Goal: Task Accomplishment & Management: Complete application form

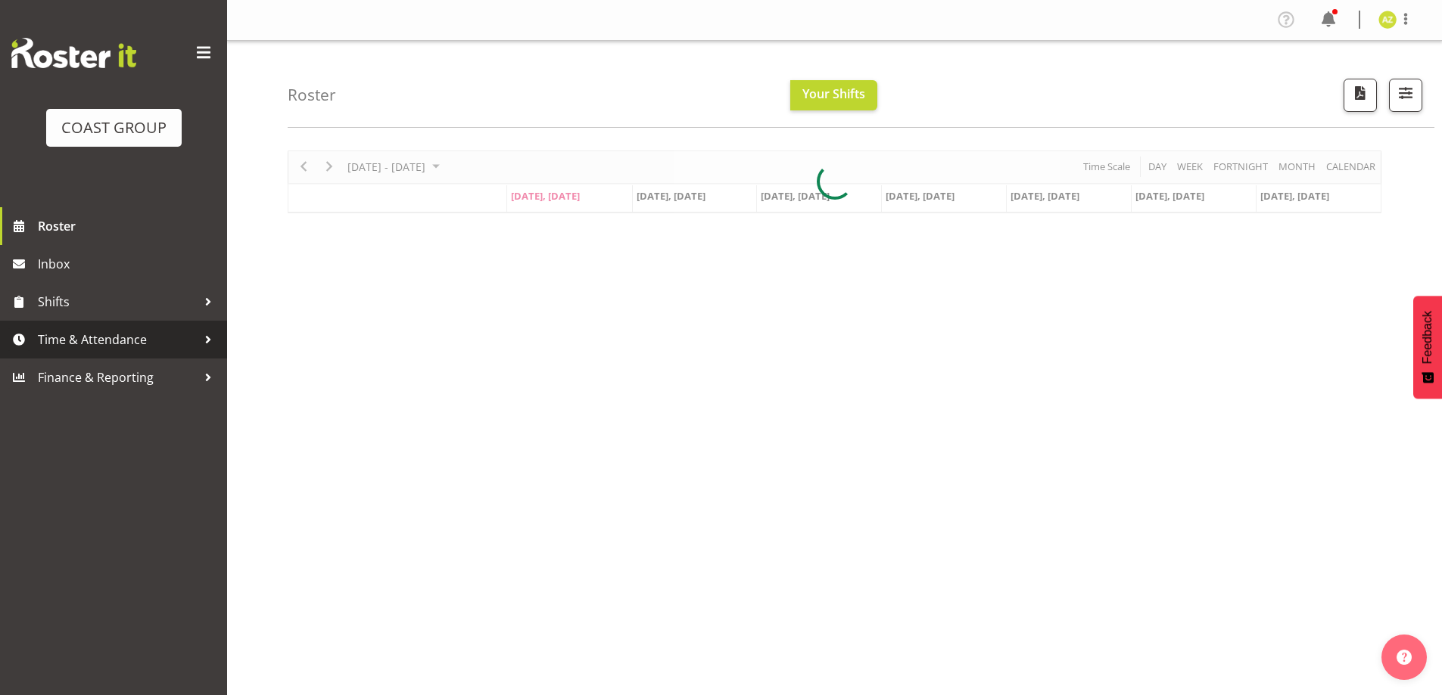
click at [100, 341] on span "Time & Attendance" at bounding box center [117, 339] width 159 height 23
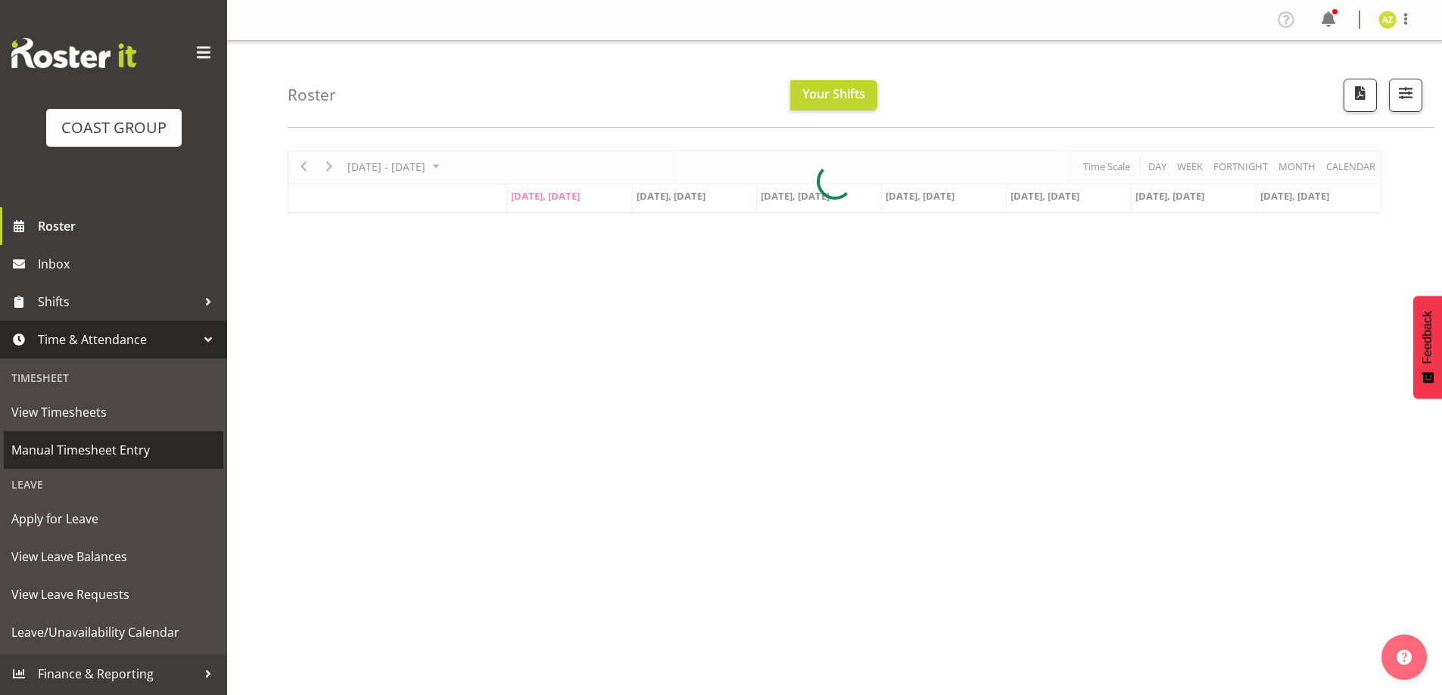
click at [109, 455] on span "Manual Timesheet Entry" at bounding box center [113, 450] width 204 height 23
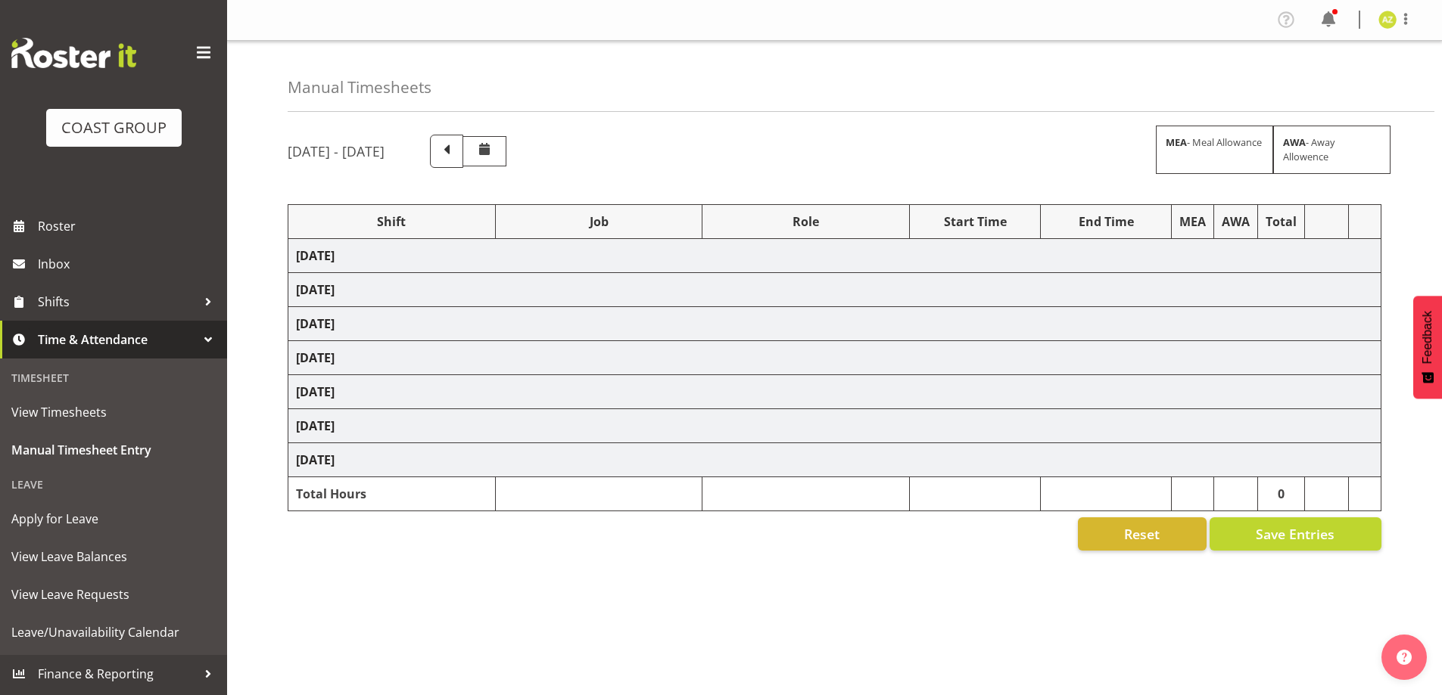
select select "47759"
select select "7032"
select select "8"
select select "47759"
select select "7032"
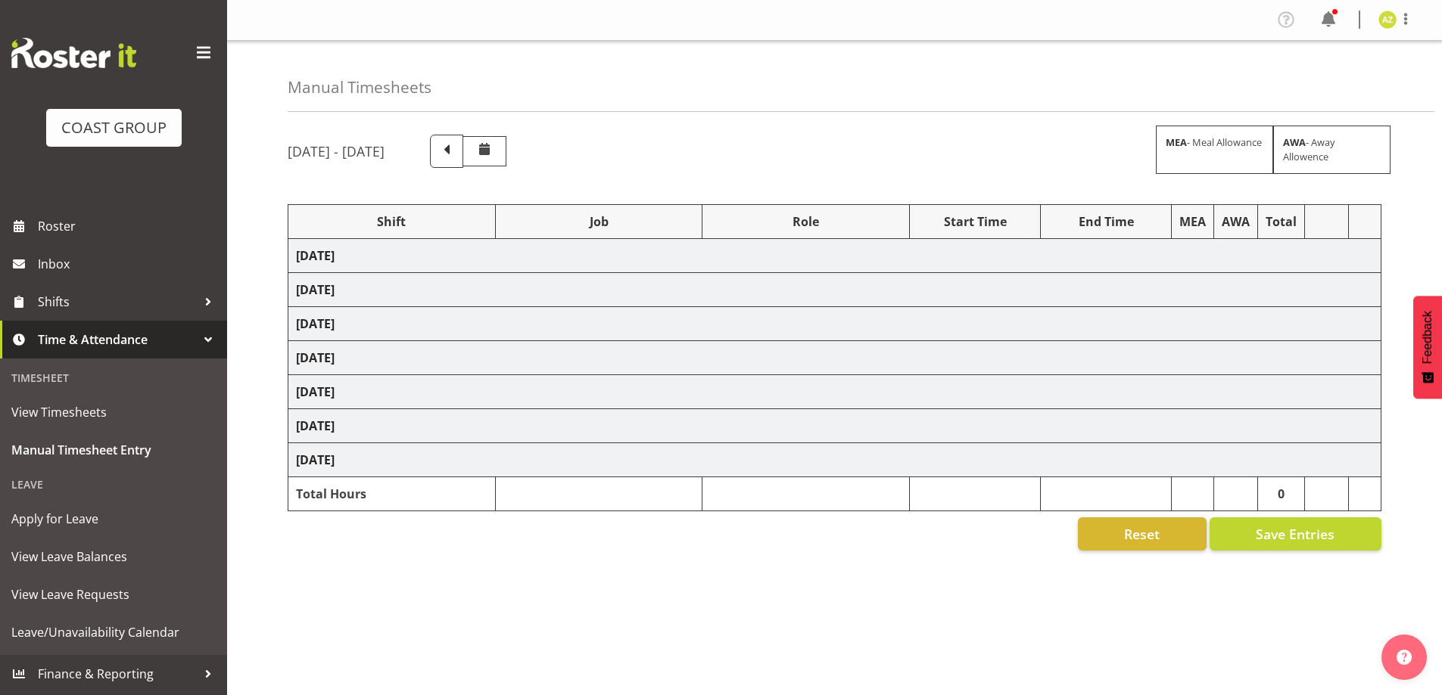
select select "47759"
select select "7032"
select select "47759"
select select "7032"
select select "47759"
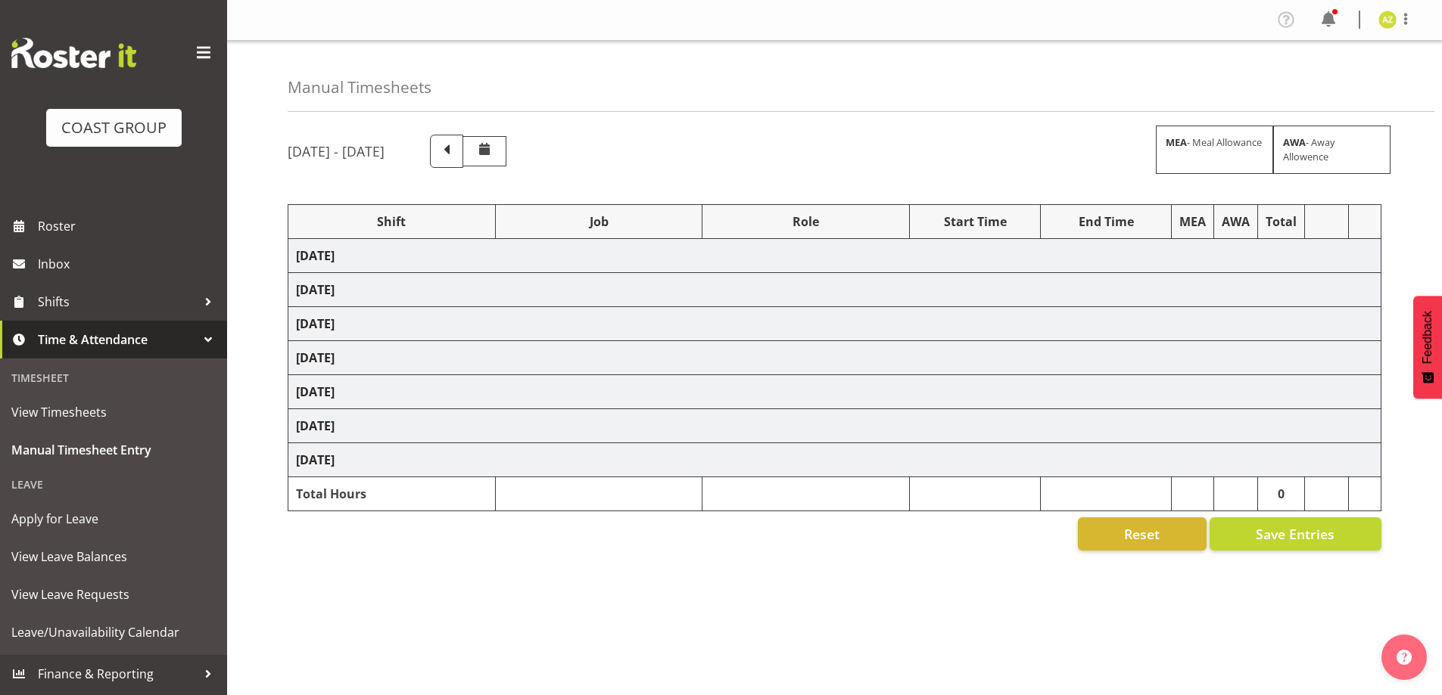
select select "7032"
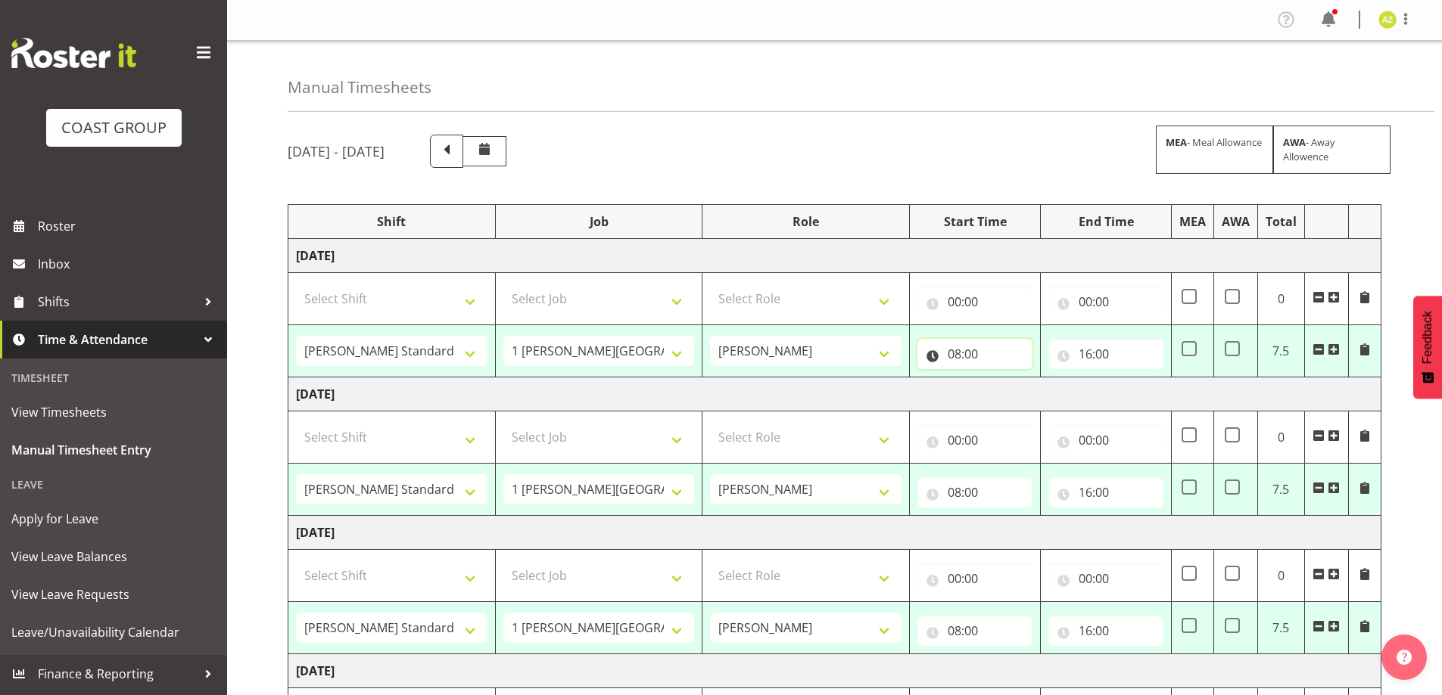
click at [1019, 353] on input "08:00" at bounding box center [974, 354] width 115 height 30
drag, startPoint x: 1020, startPoint y: 398, endPoint x: 1018, endPoint y: 379, distance: 19.1
click at [1020, 398] on select "00 01 02 03 04 05 06 07 08 09 10 11 12 13 14 15 16 17 18 19 20 21 22 23" at bounding box center [1020, 393] width 34 height 30
select select "7"
click at [1003, 378] on select "00 01 02 03 04 05 06 07 08 09 10 11 12 13 14 15 16 17 18 19 20 21 22 23" at bounding box center [1020, 393] width 34 height 30
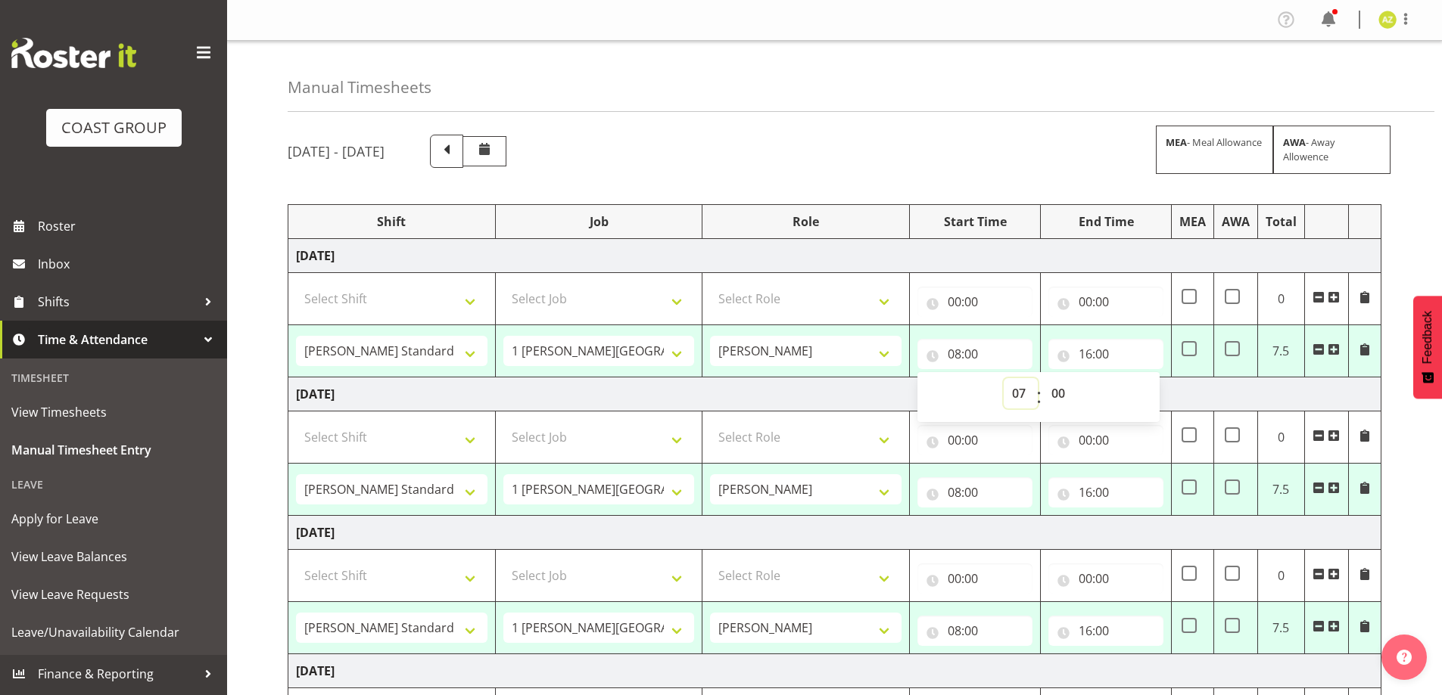
type input "07:00"
click at [1066, 392] on select "00 01 02 03 04 05 06 07 08 09 10 11 12 13 14 15 16 17 18 19 20 21 22 23 24 25 2…" at bounding box center [1060, 393] width 34 height 30
select select "30"
click at [1043, 378] on select "00 01 02 03 04 05 06 07 08 09 10 11 12 13 14 15 16 17 18 19 20 21 22 23 24 25 2…" at bounding box center [1060, 393] width 34 height 30
type input "07:30"
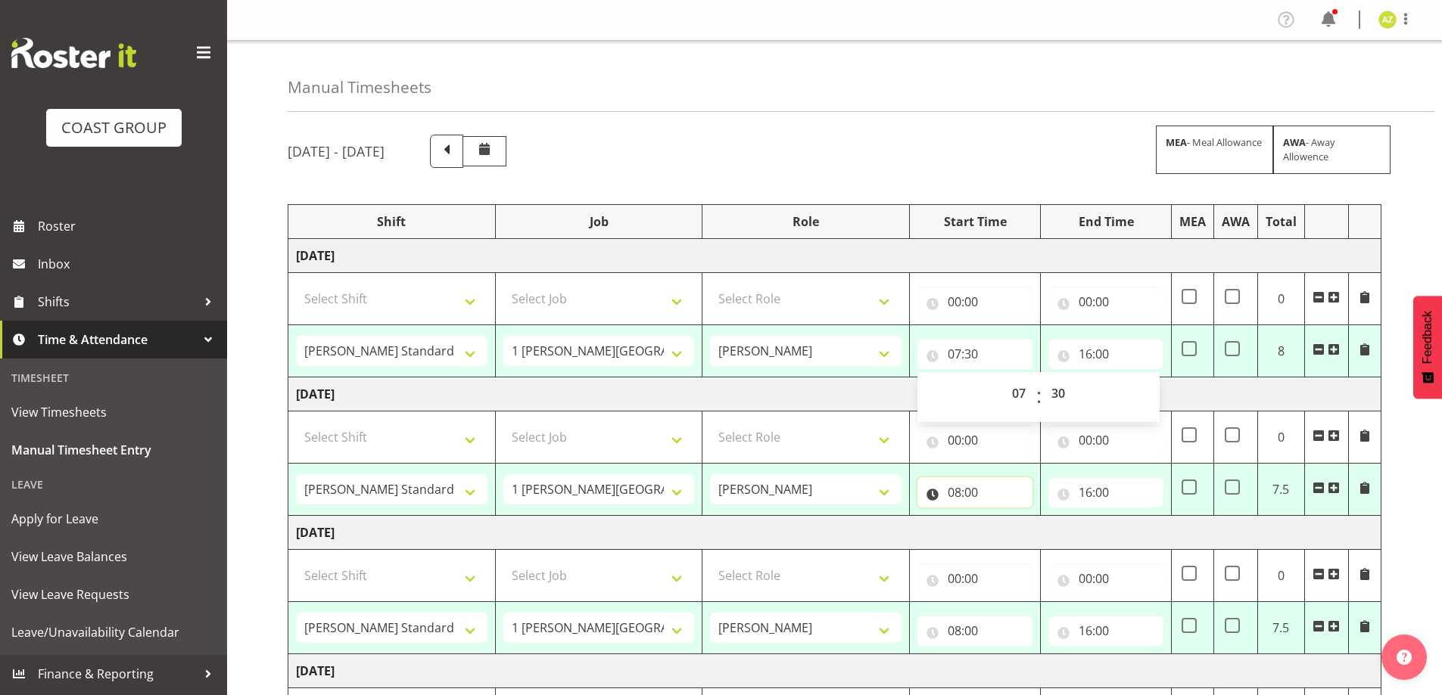
click at [1003, 500] on input "08:00" at bounding box center [974, 493] width 115 height 30
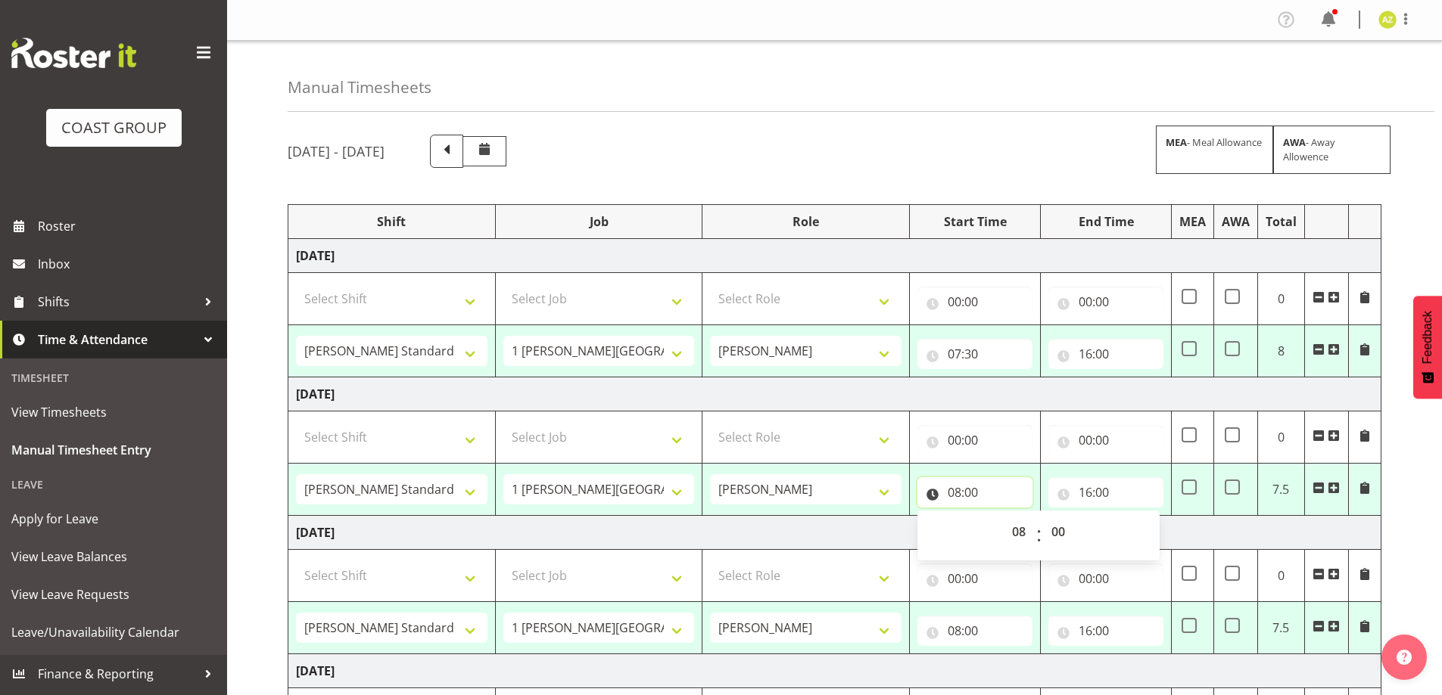
click at [1001, 484] on input "08:00" at bounding box center [974, 493] width 115 height 30
click at [984, 484] on input "08:00" at bounding box center [974, 493] width 115 height 30
click at [1016, 536] on select "00 01 02 03 04 05 06 07 08 09 10 11 12 13 14 15 16 17 18 19 20 21 22 23" at bounding box center [1020, 532] width 34 height 30
select select "7"
click at [1003, 517] on select "00 01 02 03 04 05 06 07 08 09 10 11 12 13 14 15 16 17 18 19 20 21 22 23" at bounding box center [1020, 532] width 34 height 30
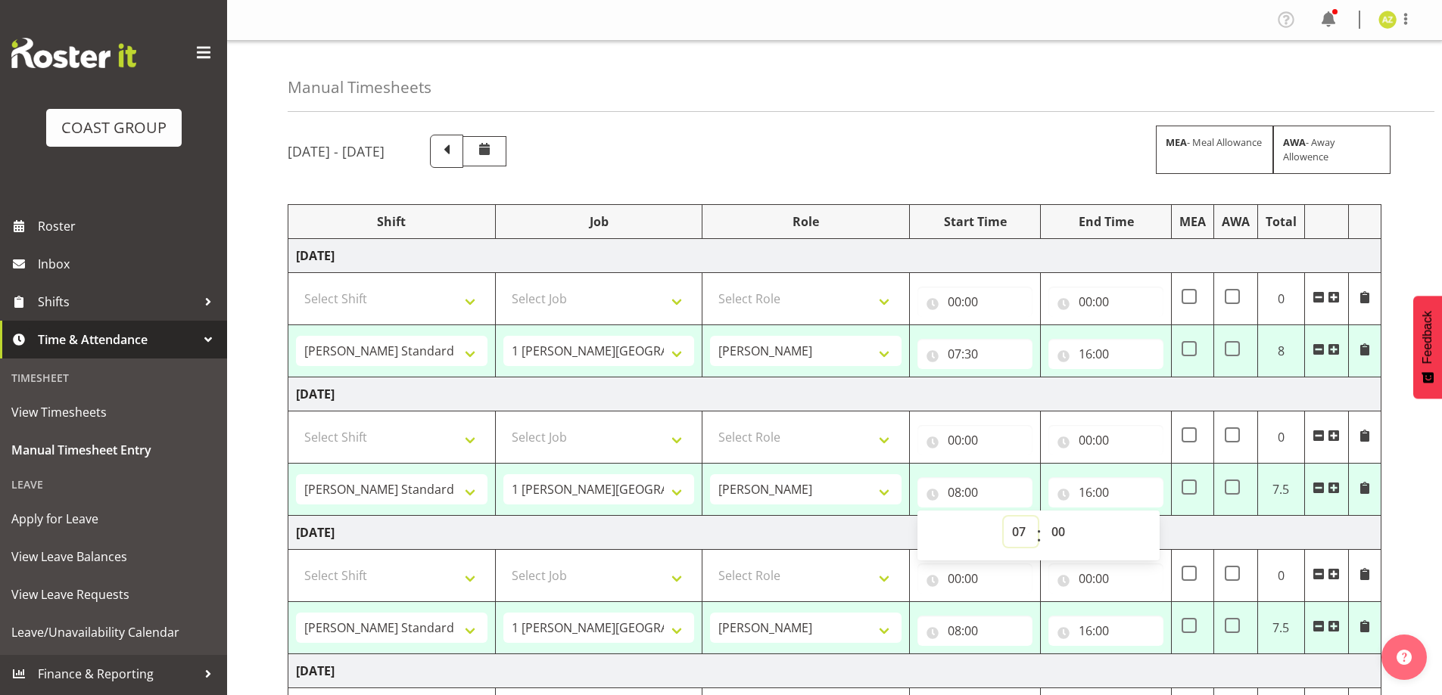
type input "07:00"
click at [1066, 535] on select "00 01 02 03 04 05 06 07 08 09 10 11 12 13 14 15 16 17 18 19 20 21 22 23 24 25 2…" at bounding box center [1060, 532] width 34 height 30
select select "30"
click at [1043, 517] on select "00 01 02 03 04 05 06 07 08 09 10 11 12 13 14 15 16 17 18 19 20 21 22 23 24 25 2…" at bounding box center [1060, 532] width 34 height 30
type input "07:30"
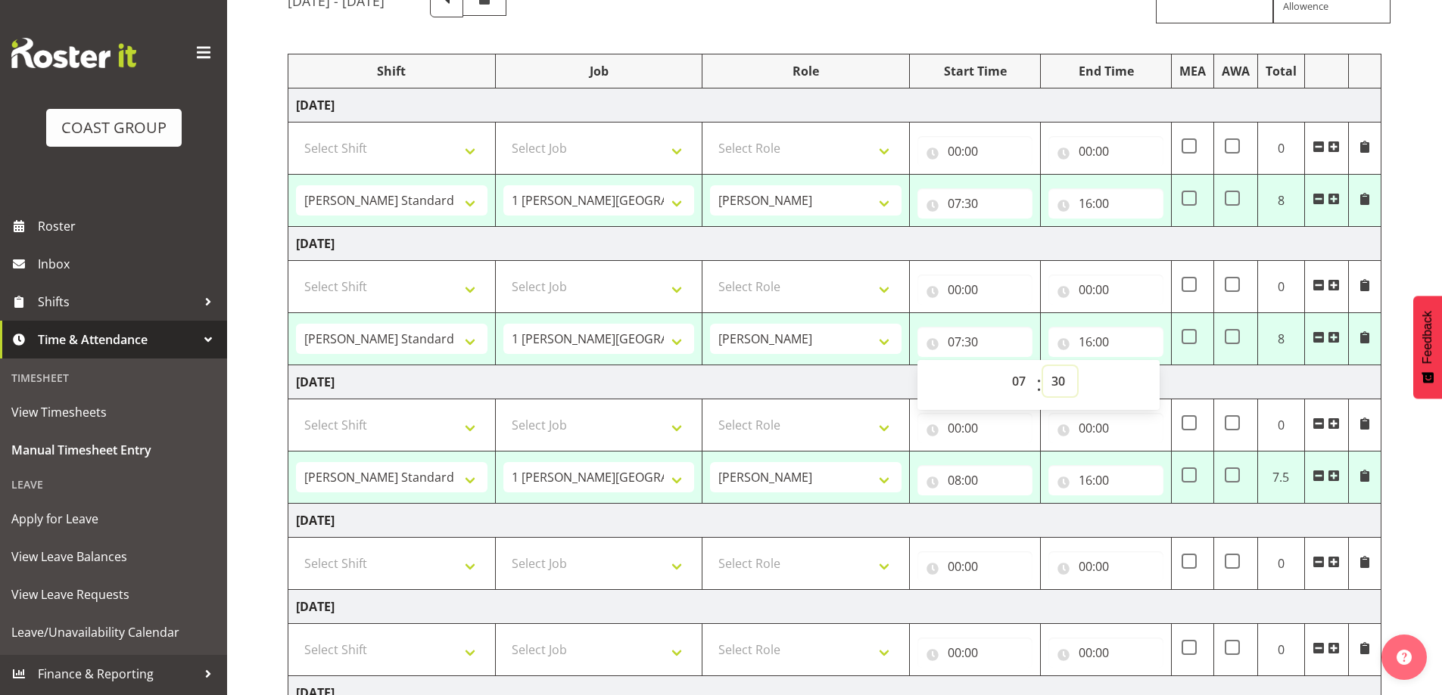
scroll to position [151, 0]
click at [994, 493] on input "08:00" at bounding box center [974, 480] width 115 height 30
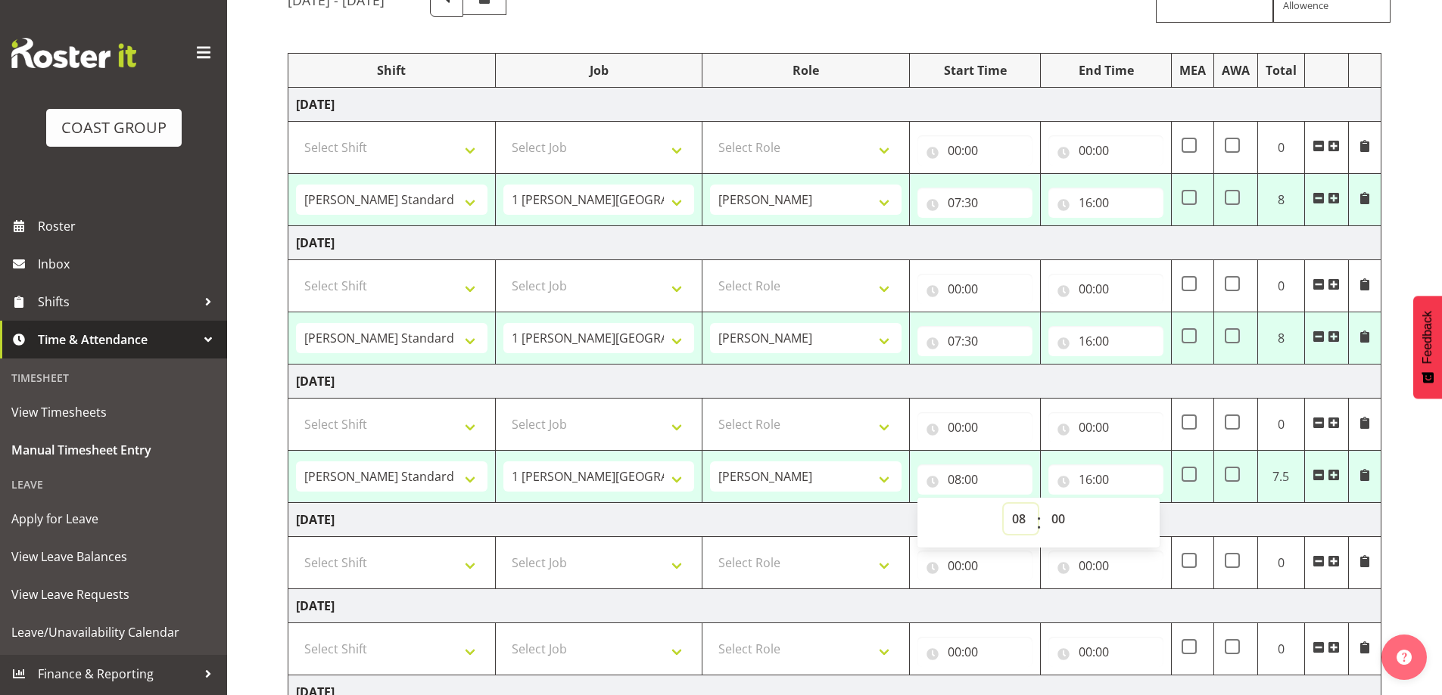
drag, startPoint x: 1019, startPoint y: 520, endPoint x: 1017, endPoint y: 504, distance: 16.1
click at [1019, 520] on select "00 01 02 03 04 05 06 07 08 09 10 11 12 13 14 15 16 17 18 19 20 21 22 23" at bounding box center [1020, 519] width 34 height 30
select select "7"
click at [1003, 504] on select "00 01 02 03 04 05 06 07 08 09 10 11 12 13 14 15 16 17 18 19 20 21 22 23" at bounding box center [1020, 519] width 34 height 30
type input "07:00"
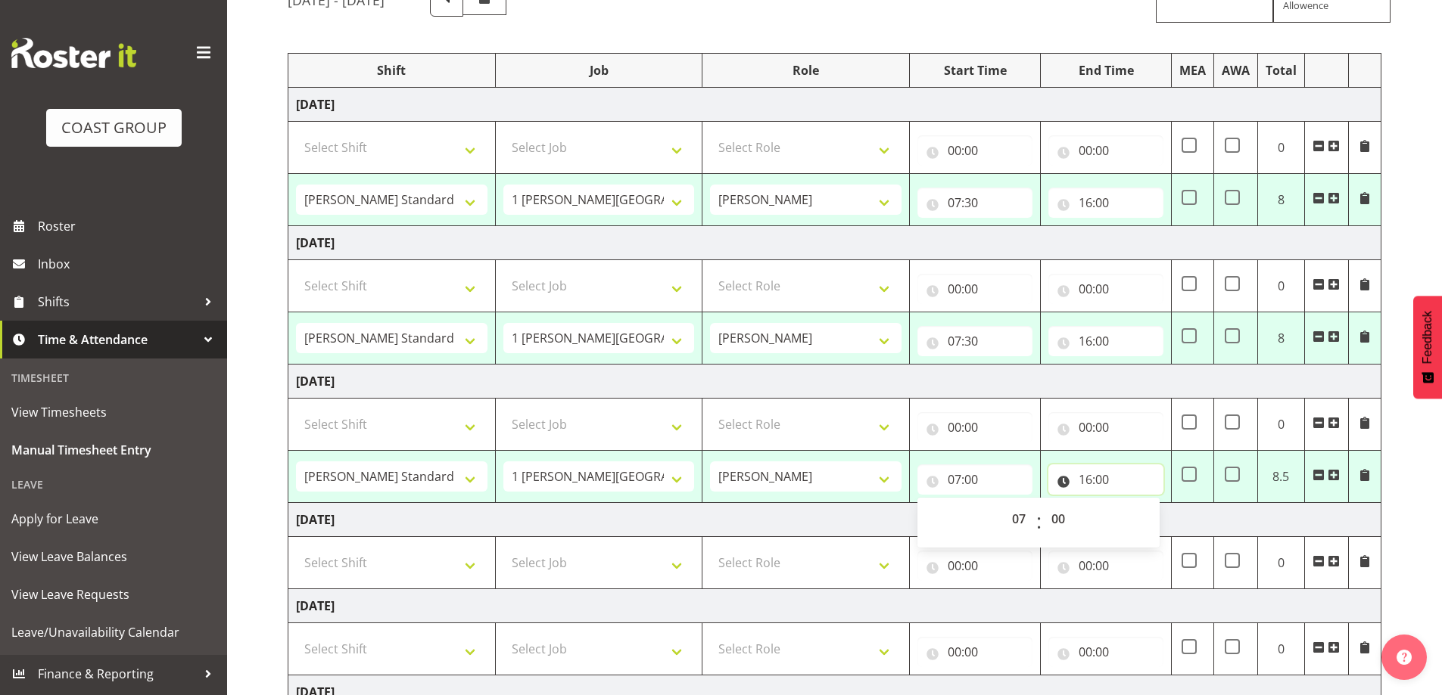
click at [1121, 478] on input "16:00" at bounding box center [1105, 480] width 115 height 30
click at [1013, 518] on td "[DATE]" at bounding box center [834, 520] width 1093 height 34
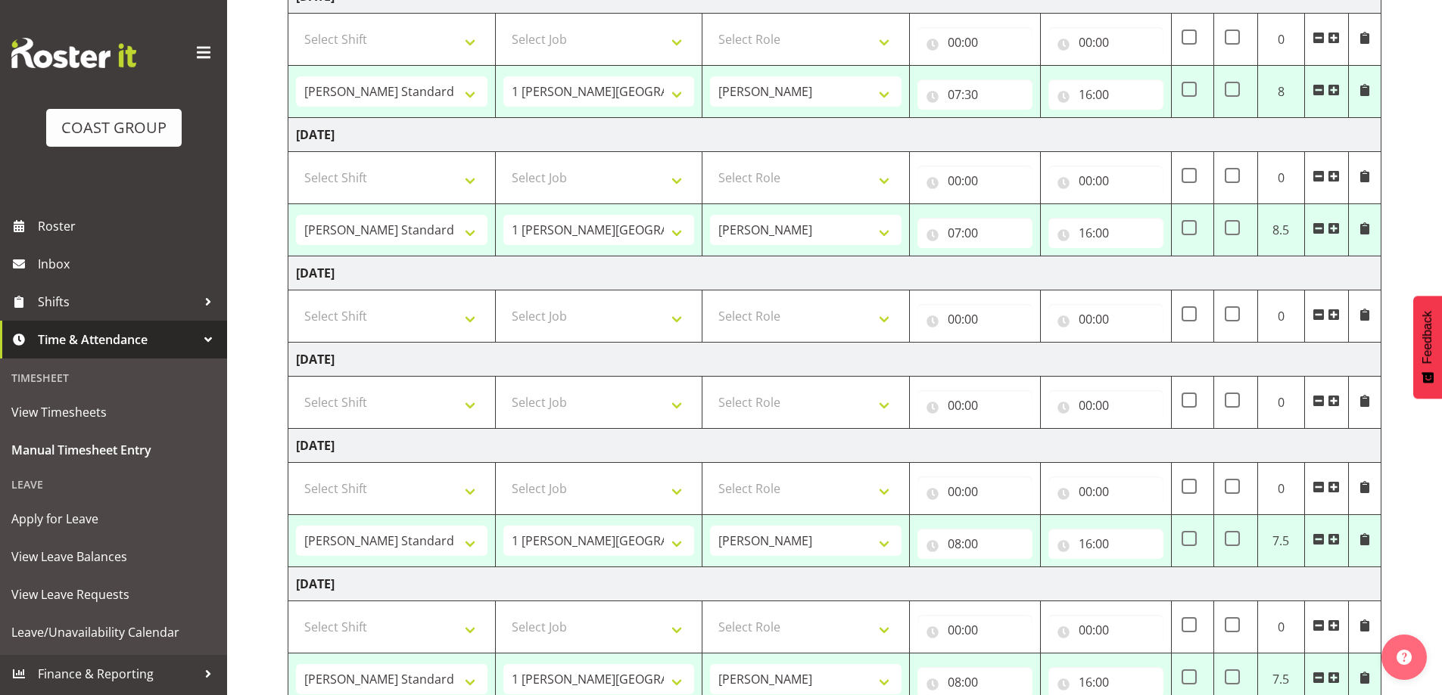
scroll to position [454, 0]
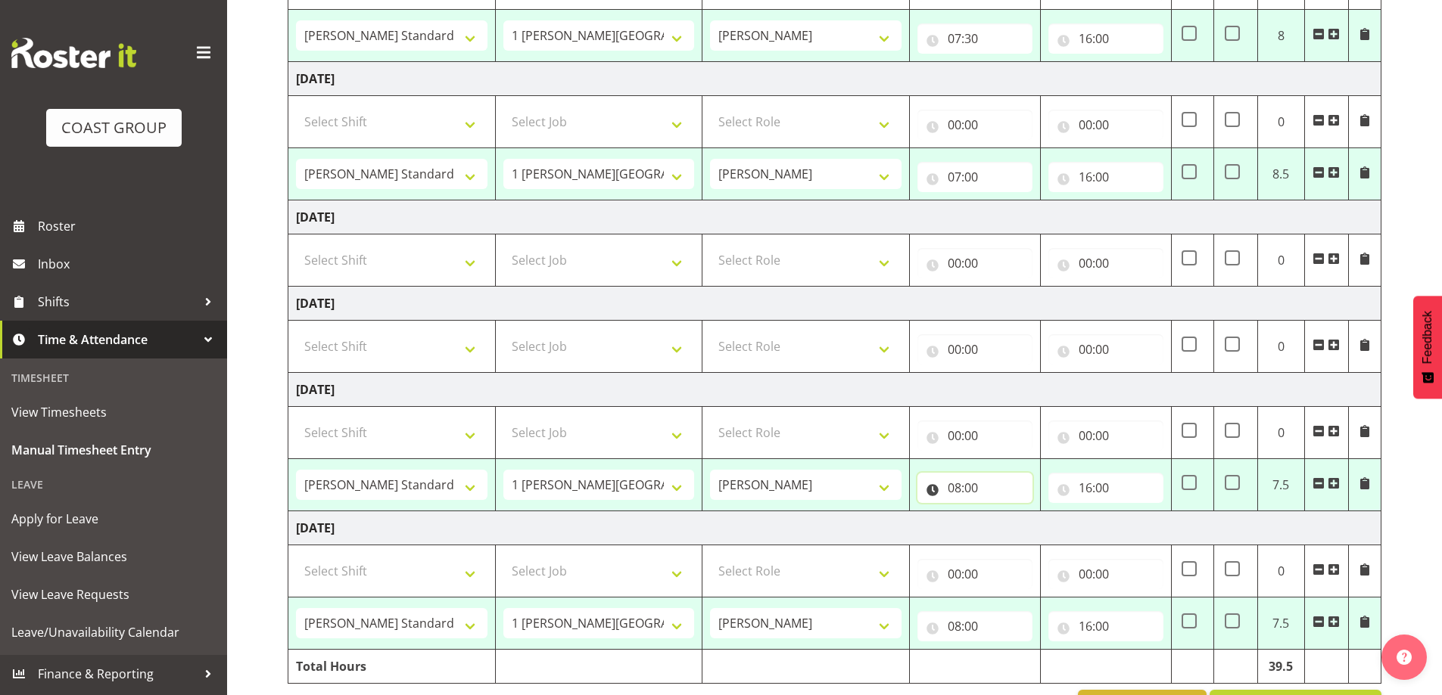
click at [1018, 495] on input "08:00" at bounding box center [974, 488] width 115 height 30
click at [1021, 528] on select "00 01 02 03 04 05 06 07 08 09 10 11 12 13 14 15 16 17 18 19 20 21 22 23" at bounding box center [1020, 527] width 34 height 30
select select "7"
click at [1003, 512] on select "00 01 02 03 04 05 06 07 08 09 10 11 12 13 14 15 16 17 18 19 20 21 22 23" at bounding box center [1020, 527] width 34 height 30
type input "07:00"
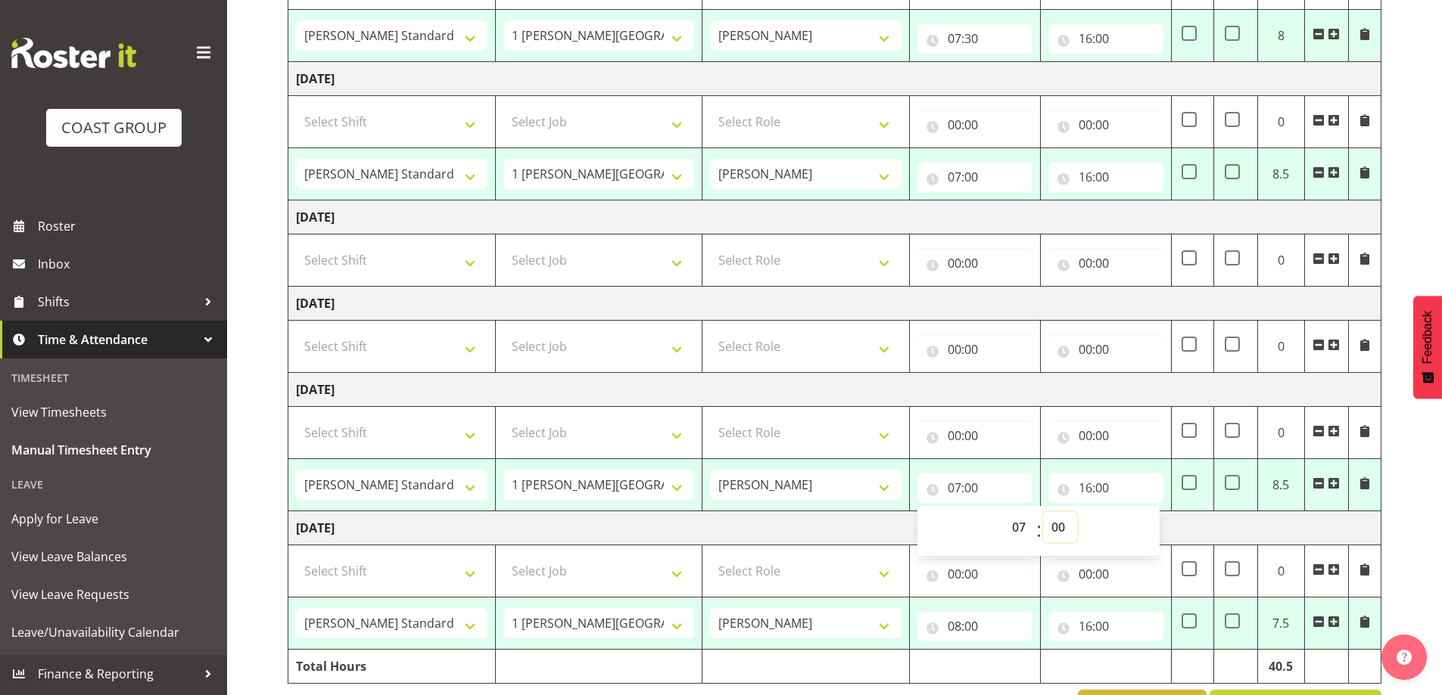
click at [1058, 523] on select "00 01 02 03 04 05 06 07 08 09 10 11 12 13 14 15 16 17 18 19 20 21 22 23 24 25 2…" at bounding box center [1060, 527] width 34 height 30
select select "30"
click at [1043, 512] on select "00 01 02 03 04 05 06 07 08 09 10 11 12 13 14 15 16 17 18 19 20 21 22 23 24 25 2…" at bounding box center [1060, 527] width 34 height 30
type input "07:30"
click at [1100, 489] on input "16:00" at bounding box center [1105, 488] width 115 height 30
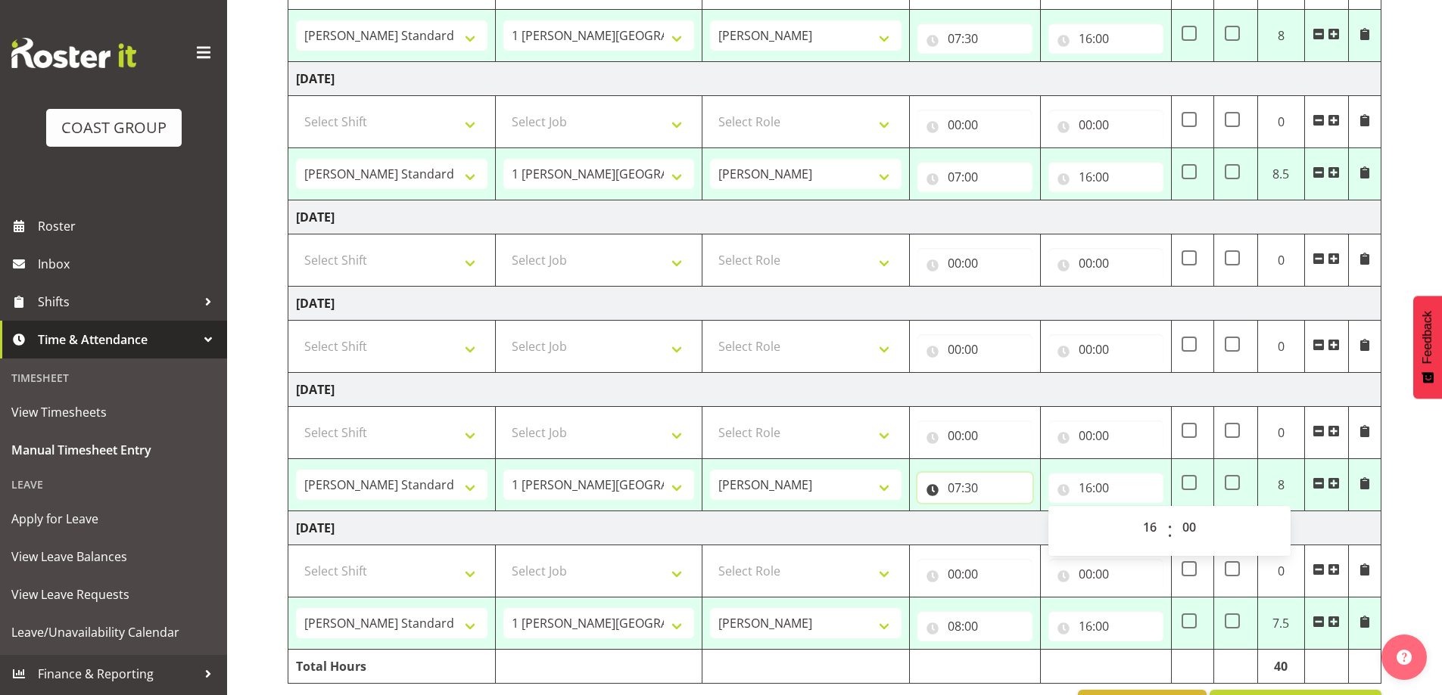
click at [999, 490] on input "07:30" at bounding box center [974, 488] width 115 height 30
click at [1063, 530] on select "00 01 02 03 04 05 06 07 08 09 10 11 12 13 14 15 16 17 18 19 20 21 22 23 24 25 2…" at bounding box center [1060, 527] width 34 height 30
select select "0"
click at [1043, 512] on select "00 01 02 03 04 05 06 07 08 09 10 11 12 13 14 15 16 17 18 19 20 21 22 23 24 25 2…" at bounding box center [1060, 527] width 34 height 30
type input "07:00"
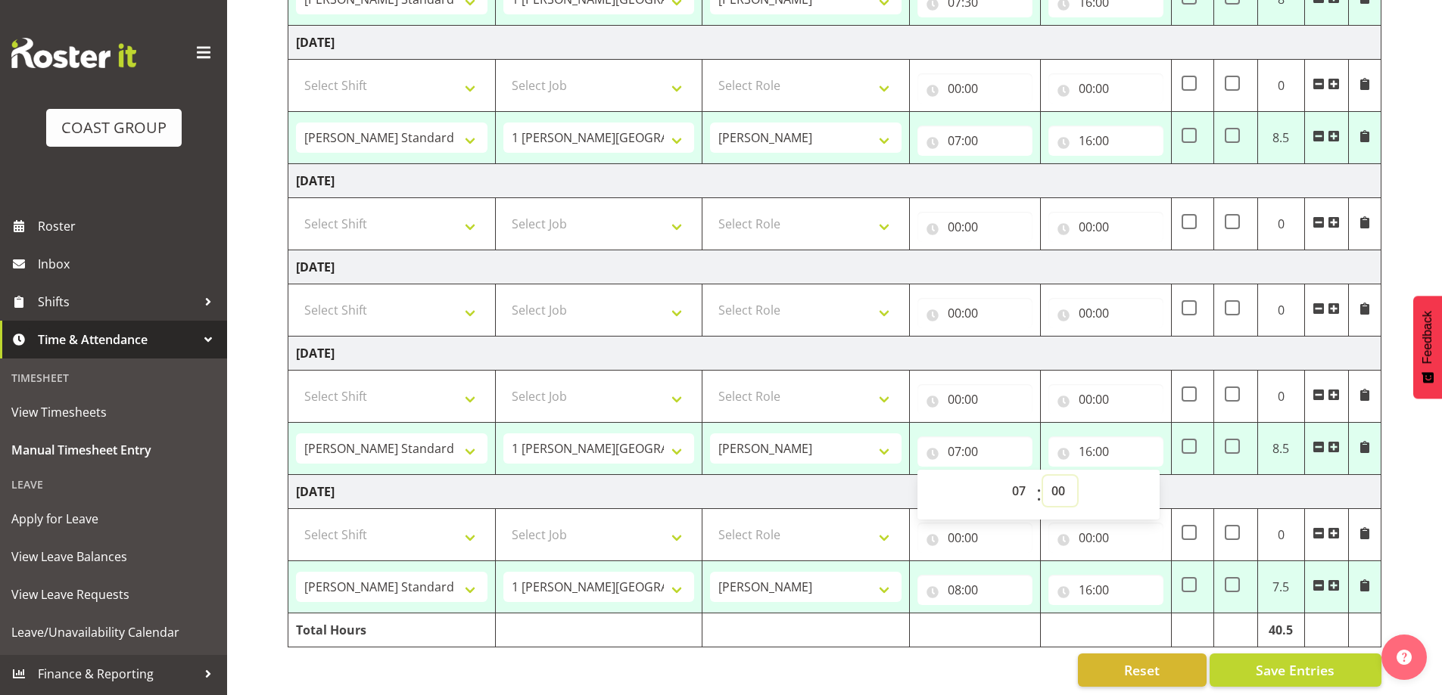
scroll to position [505, 0]
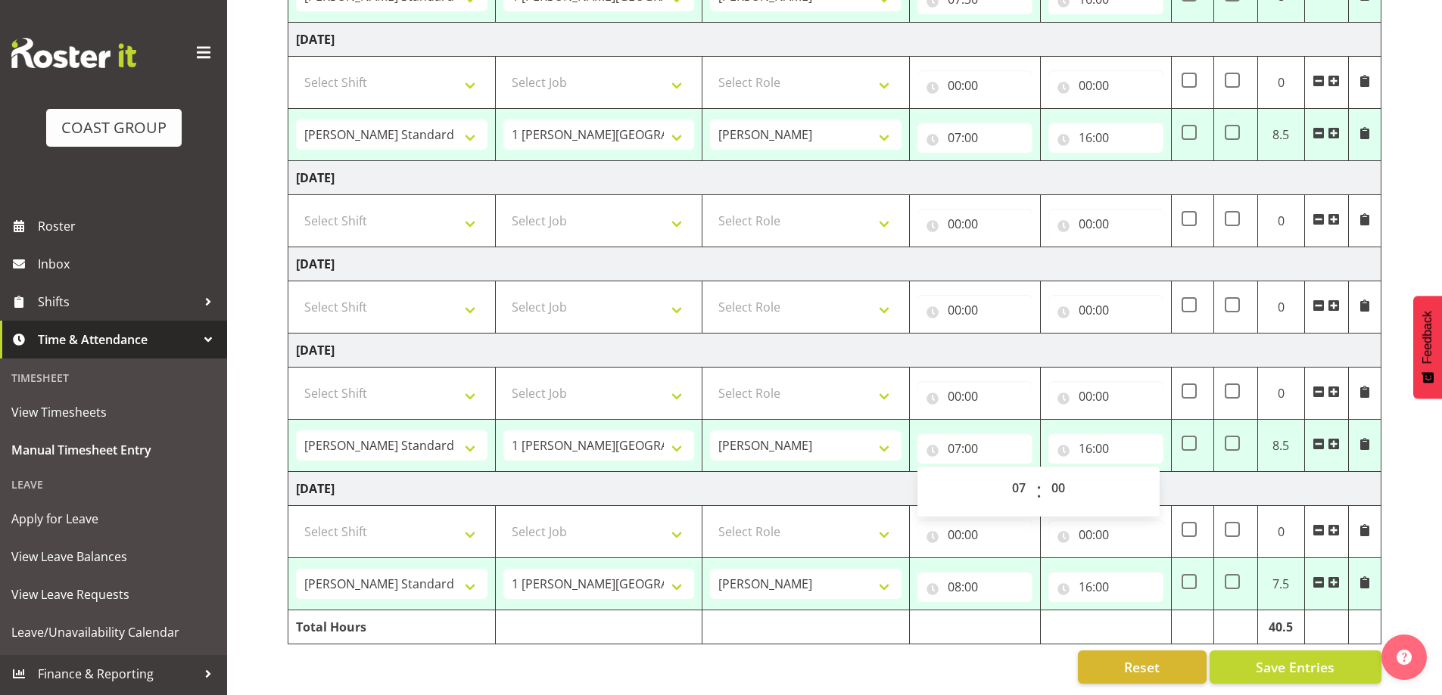
click at [993, 653] on div "Reset Save Entries" at bounding box center [835, 667] width 1094 height 33
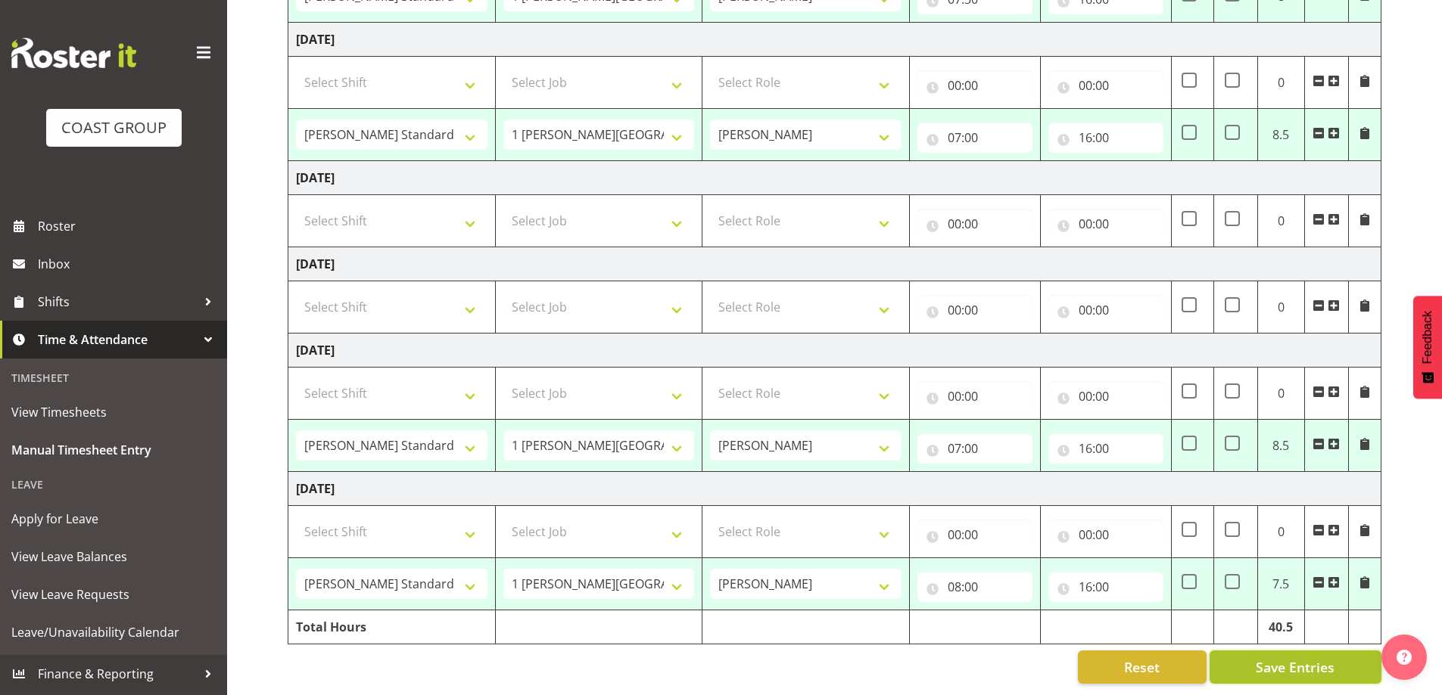
click at [1274, 658] on span "Save Entries" at bounding box center [1294, 668] width 79 height 20
select select "47759"
select select "7032"
type input "07:30"
type input "16:00"
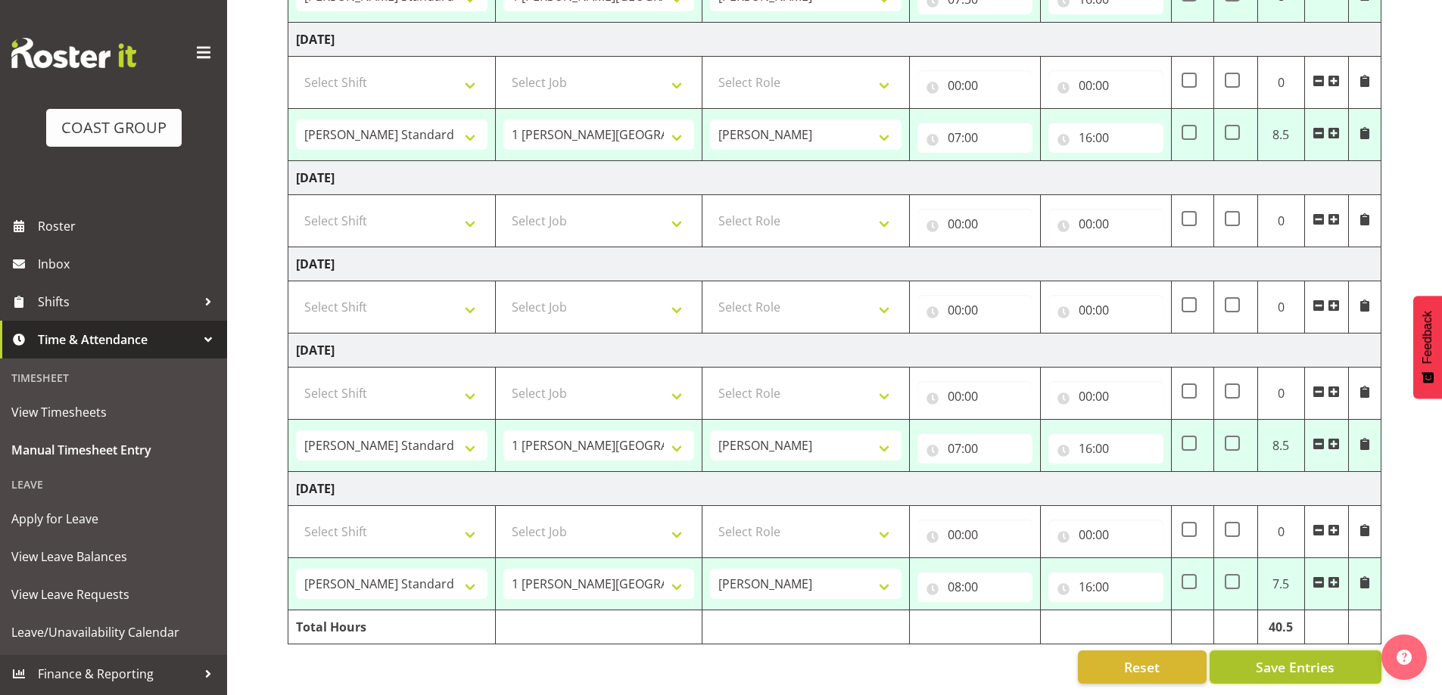
select select "47759"
select select "7032"
type input "07:30"
type input "16:00"
select select "47759"
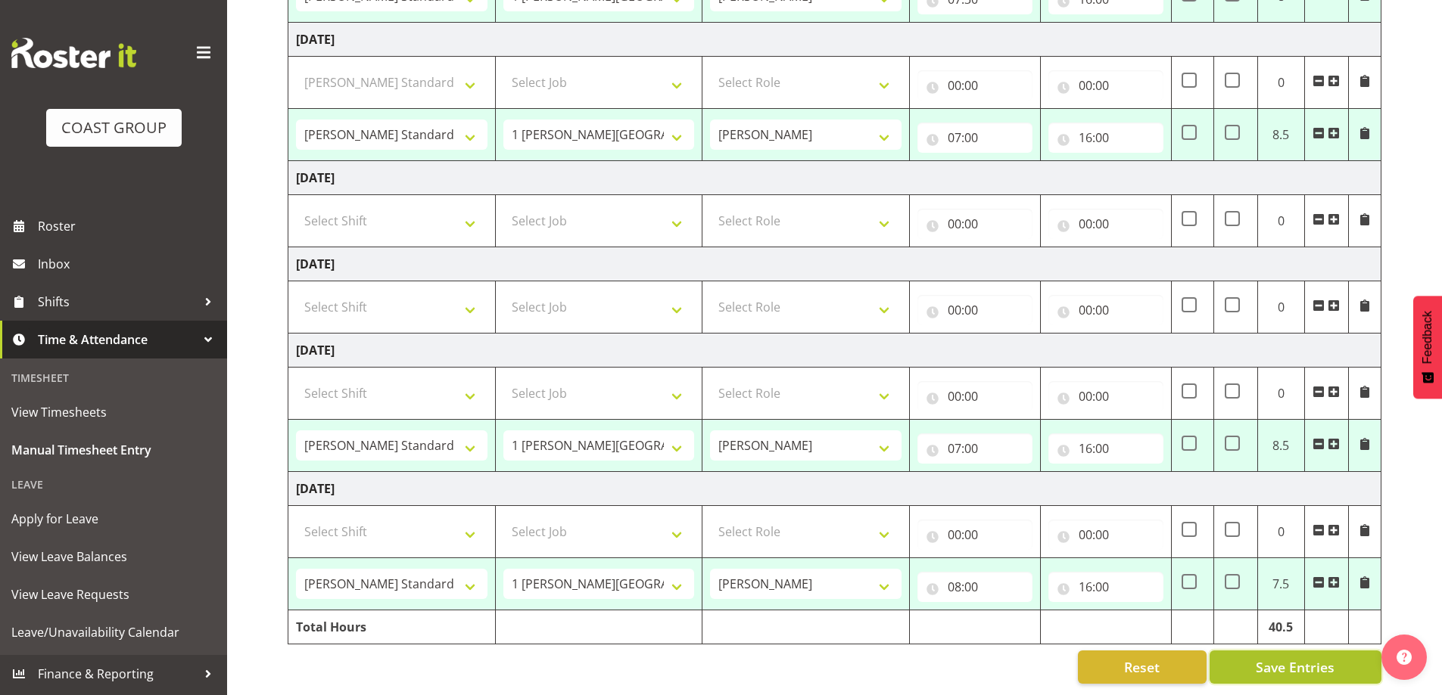
select select "7032"
type input "07:00"
type input "16:00"
select select "47759"
select select "7032"
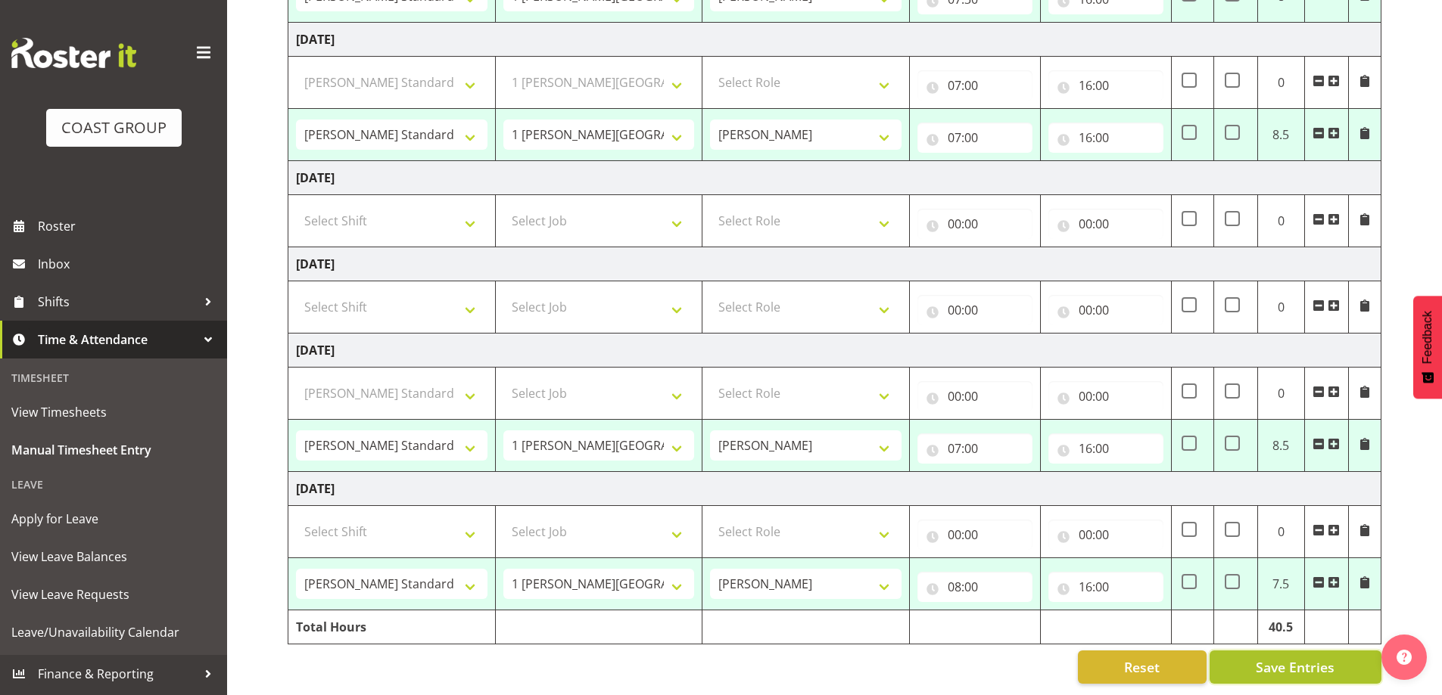
type input "07:00"
type input "16:00"
select select "47759"
select select "7032"
type input "08:00"
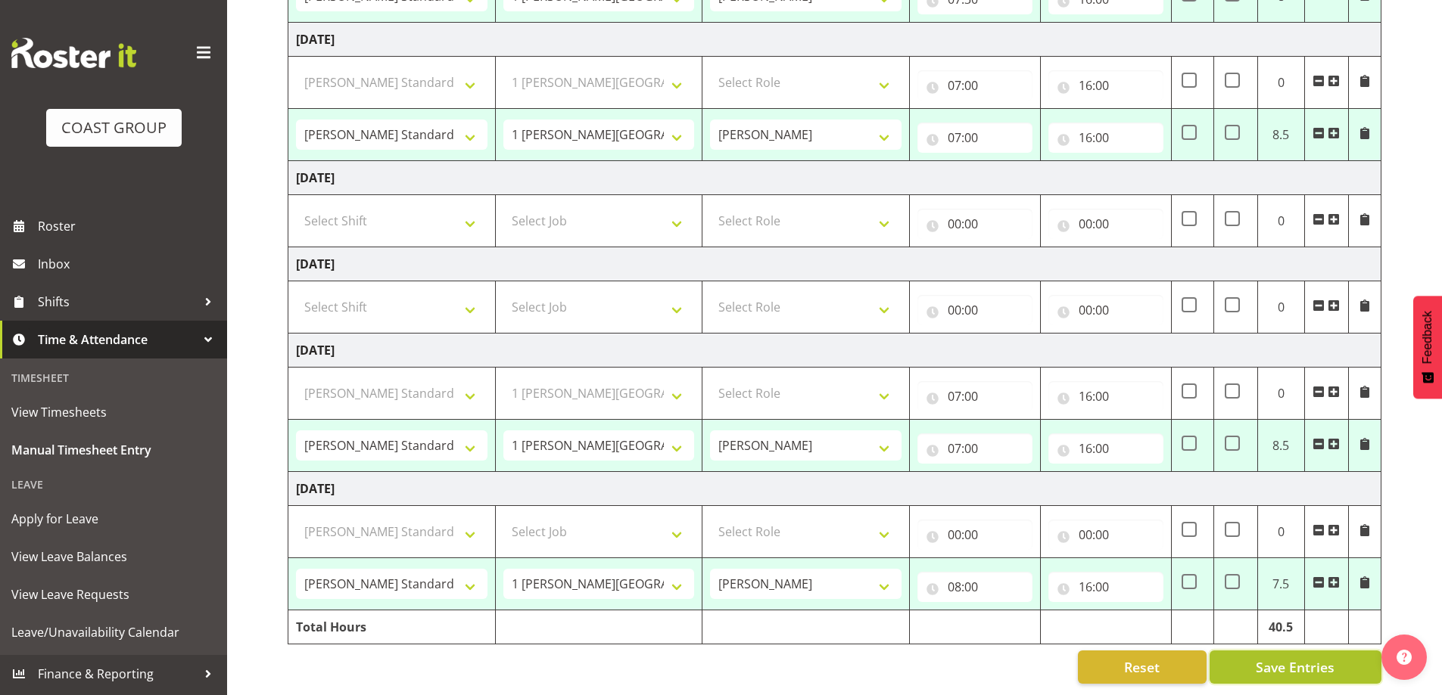
type input "16:00"
select select "47759"
select select "7032"
select select "47759"
select select "7032"
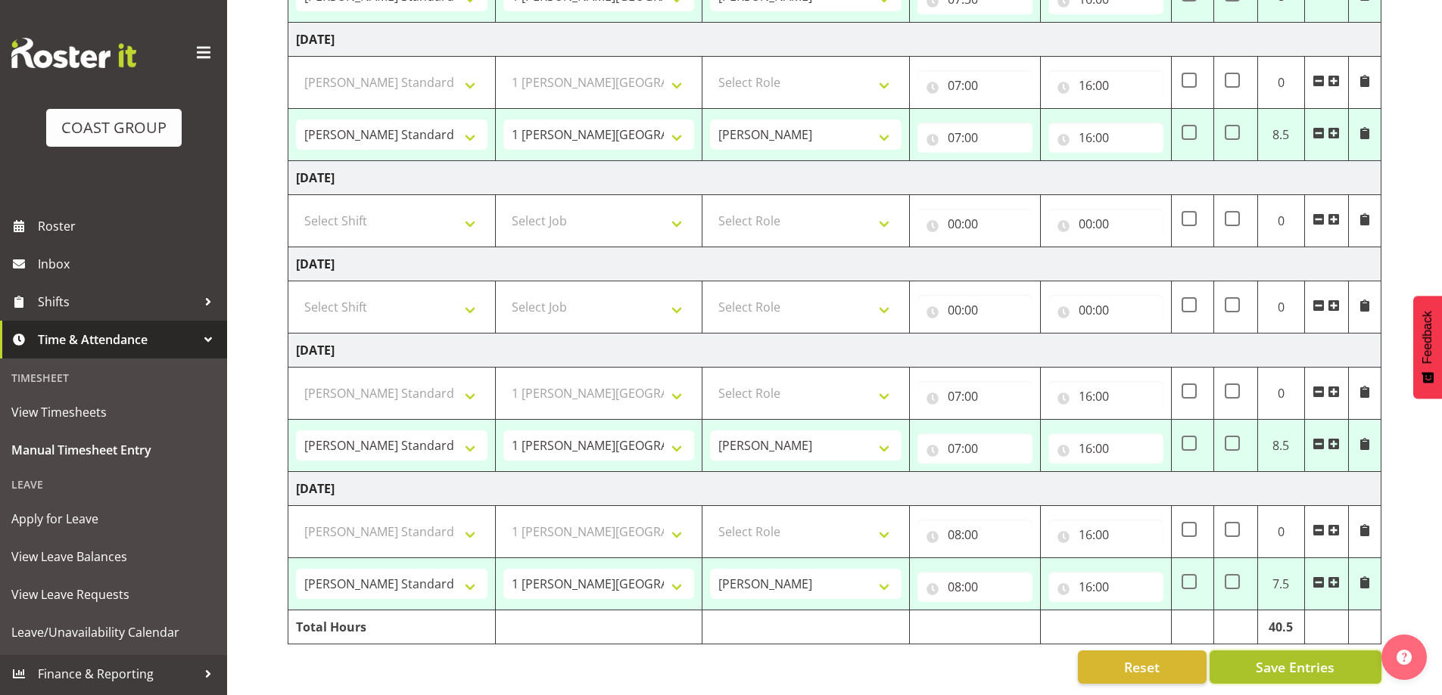
select select "47759"
select select "7032"
select select "47759"
select select "7032"
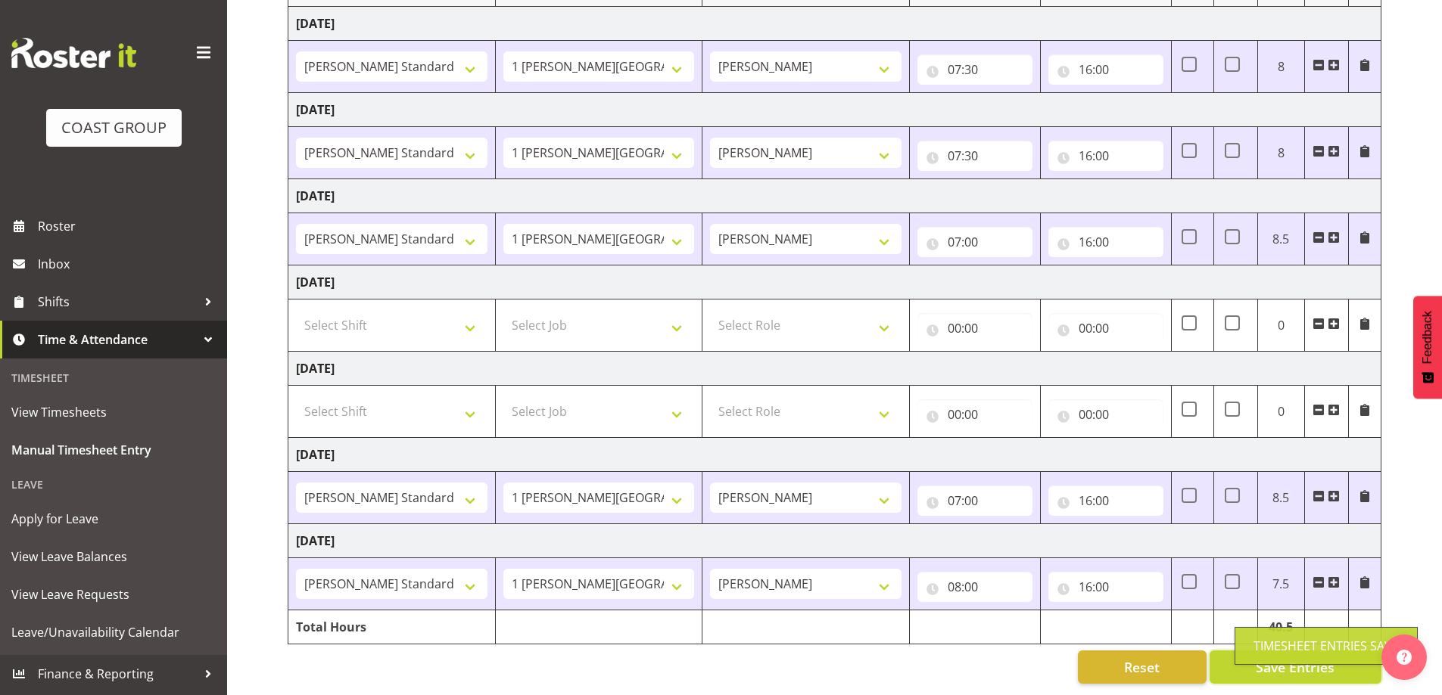
scroll to position [244, 0]
click at [1318, 658] on span "Save Entries" at bounding box center [1294, 668] width 79 height 20
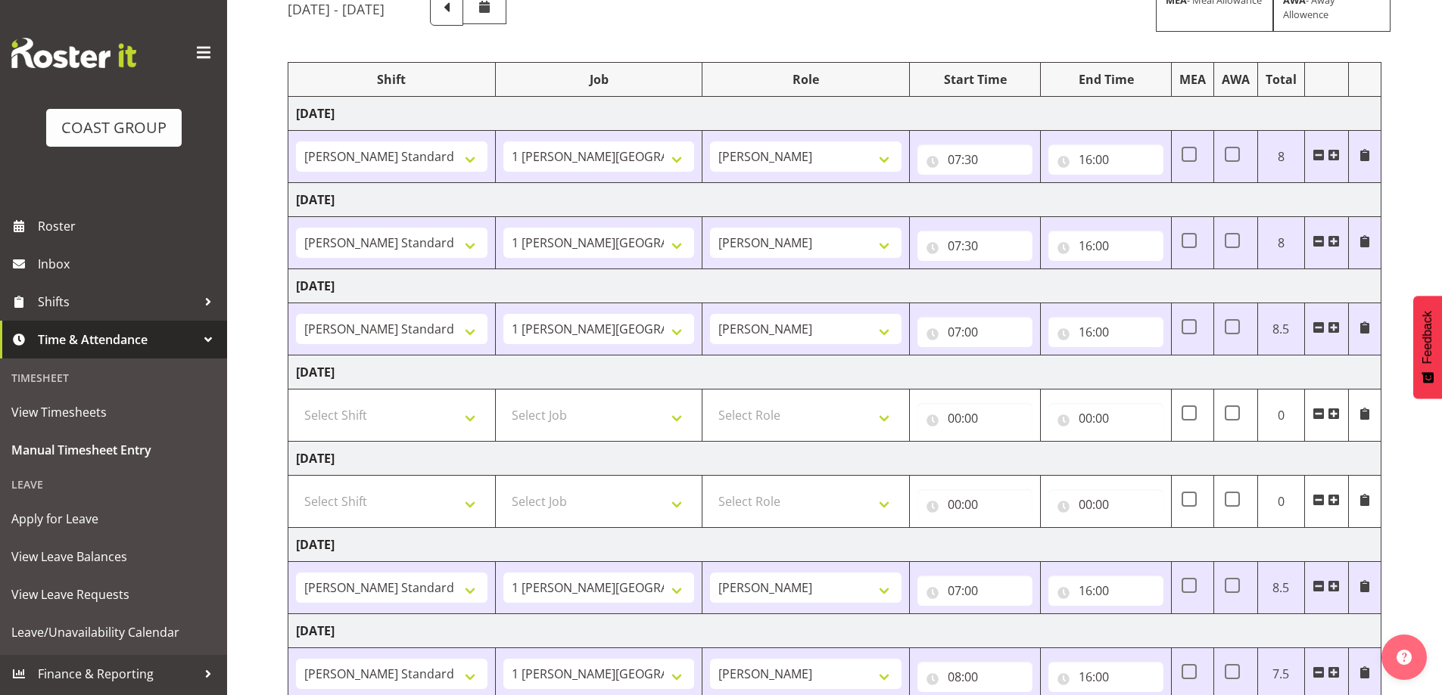
scroll to position [0, 0]
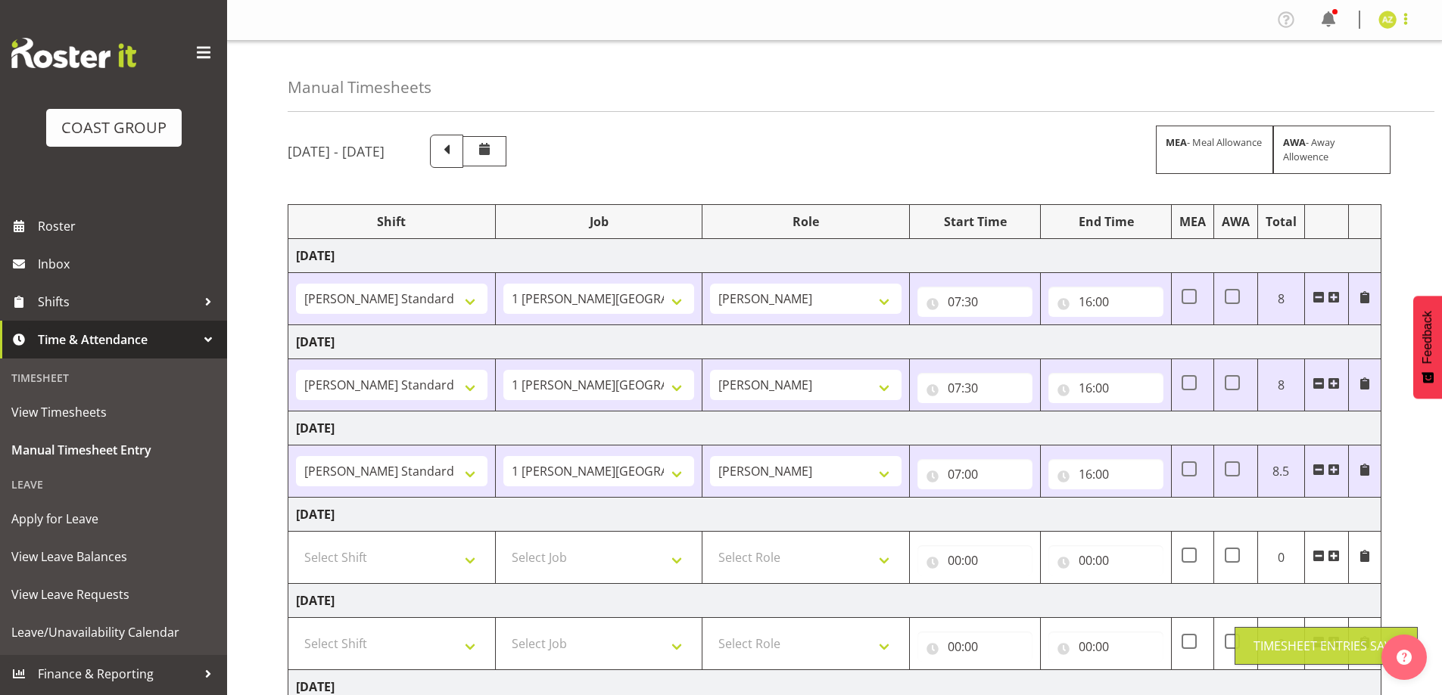
click at [1406, 15] on span at bounding box center [1405, 19] width 18 height 18
click at [1377, 85] on link "Log Out" at bounding box center [1341, 79] width 145 height 27
